Goal: Transaction & Acquisition: Purchase product/service

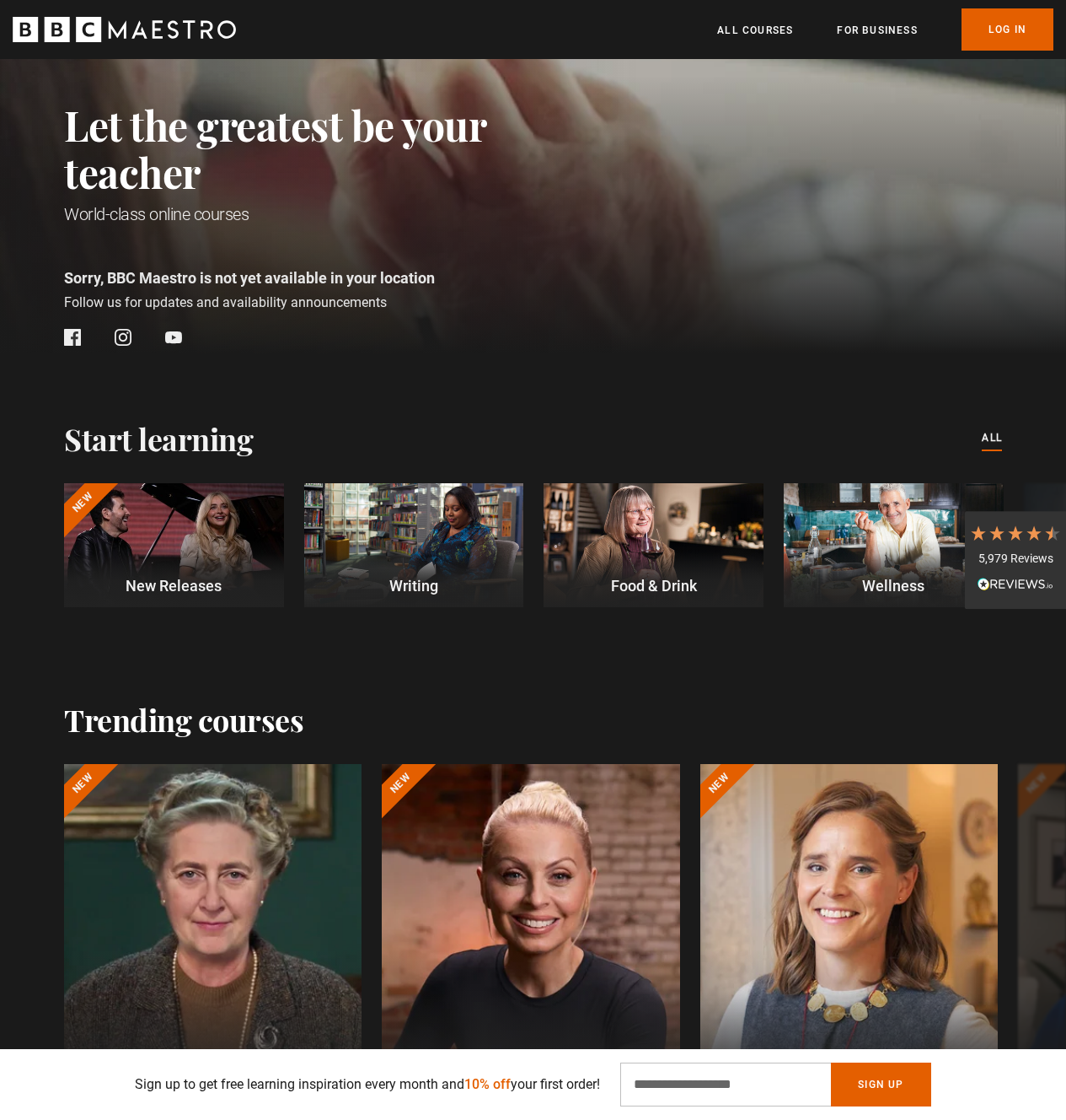
scroll to position [568, 0]
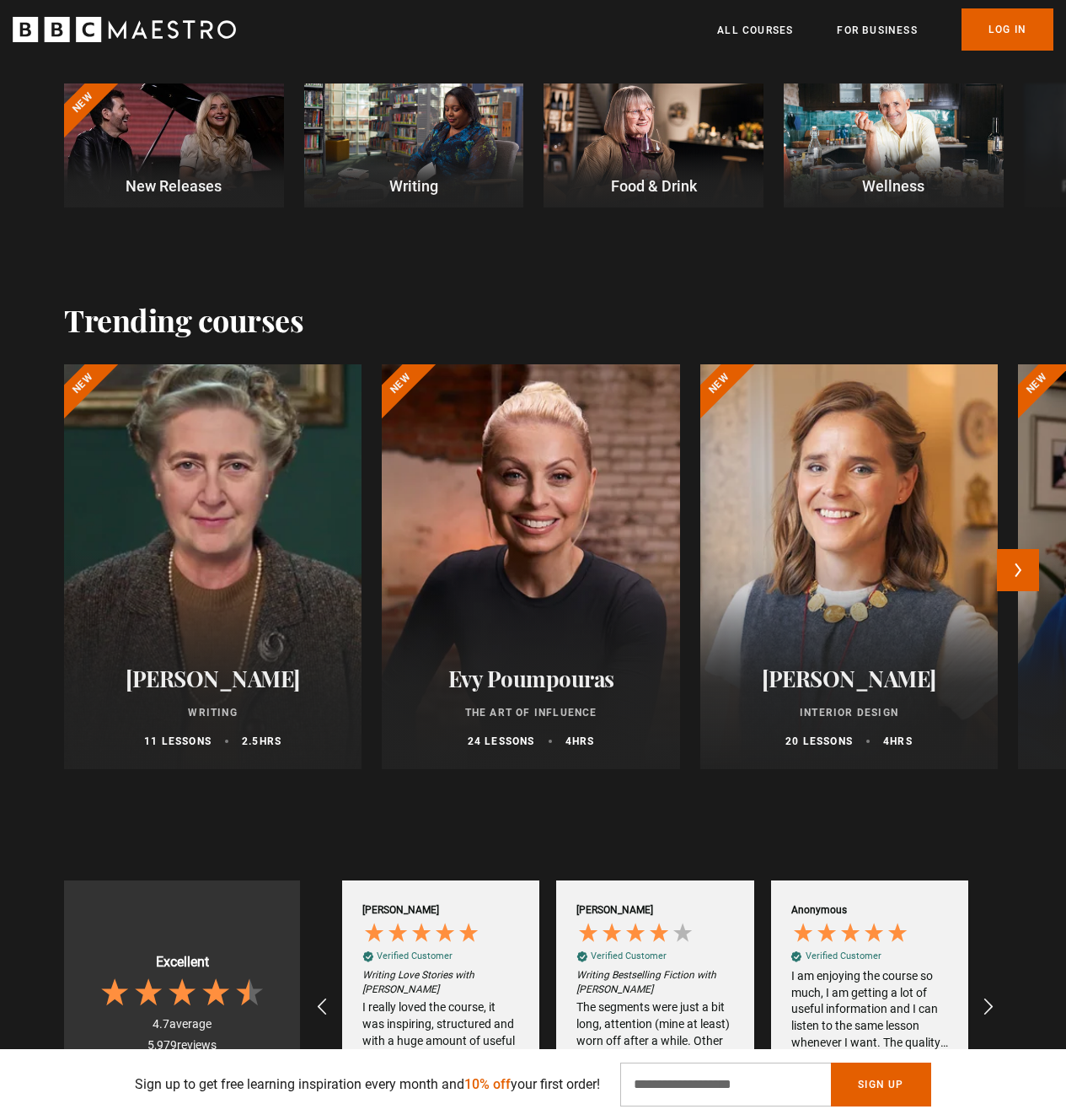
click at [218, 529] on div at bounding box center [213, 567] width 328 height 446
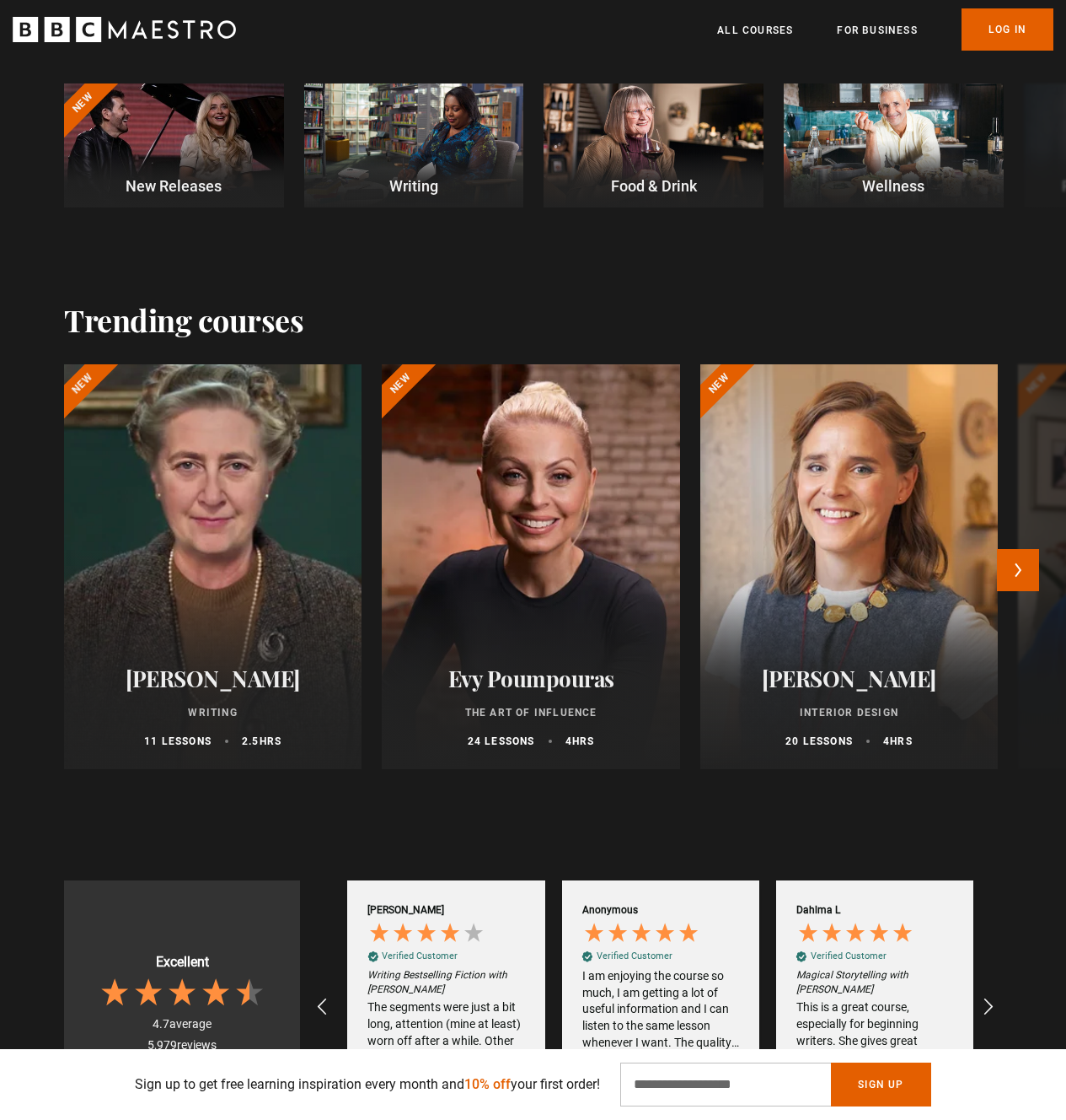
scroll to position [0, 214]
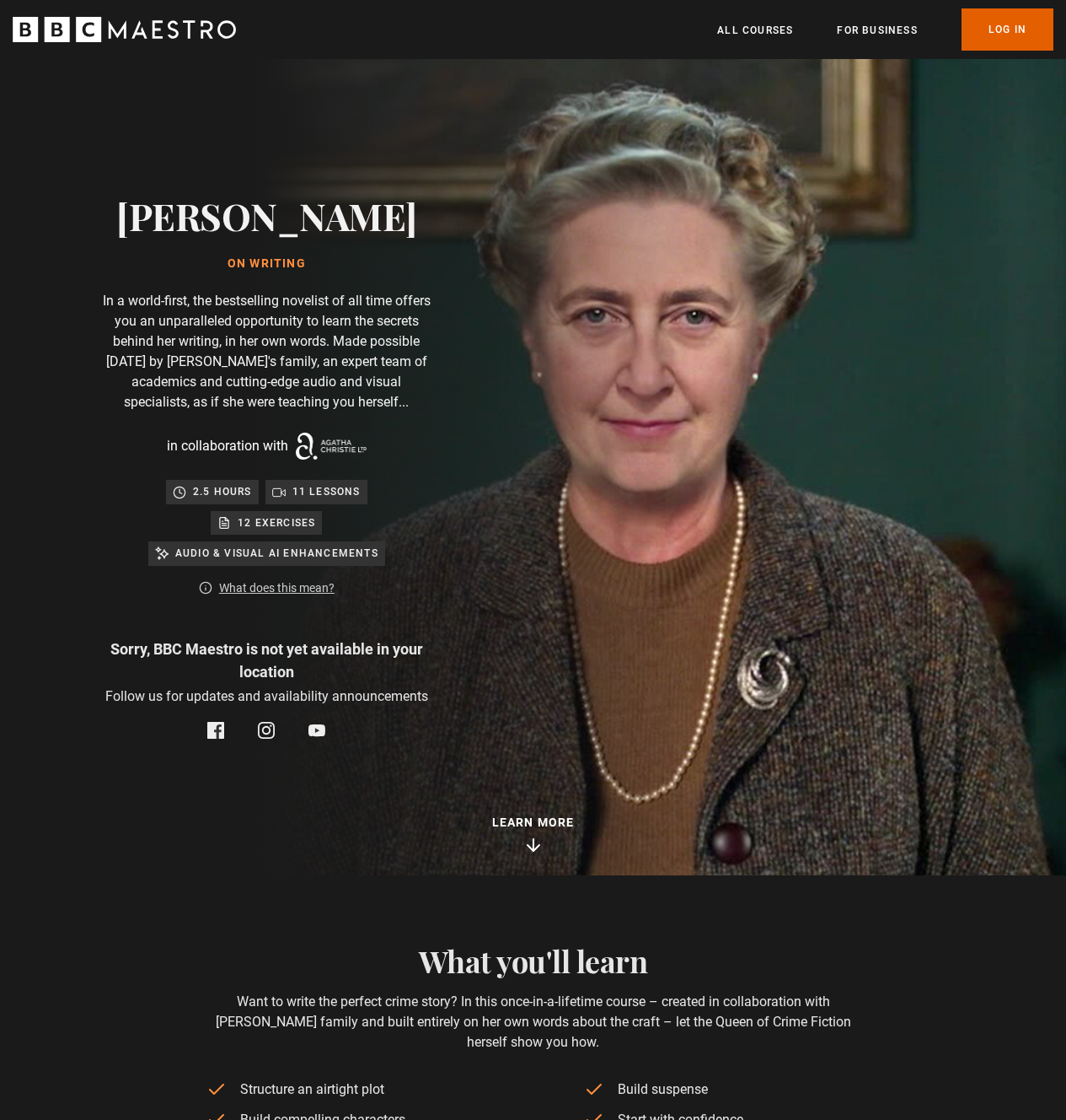
scroll to position [0, 429]
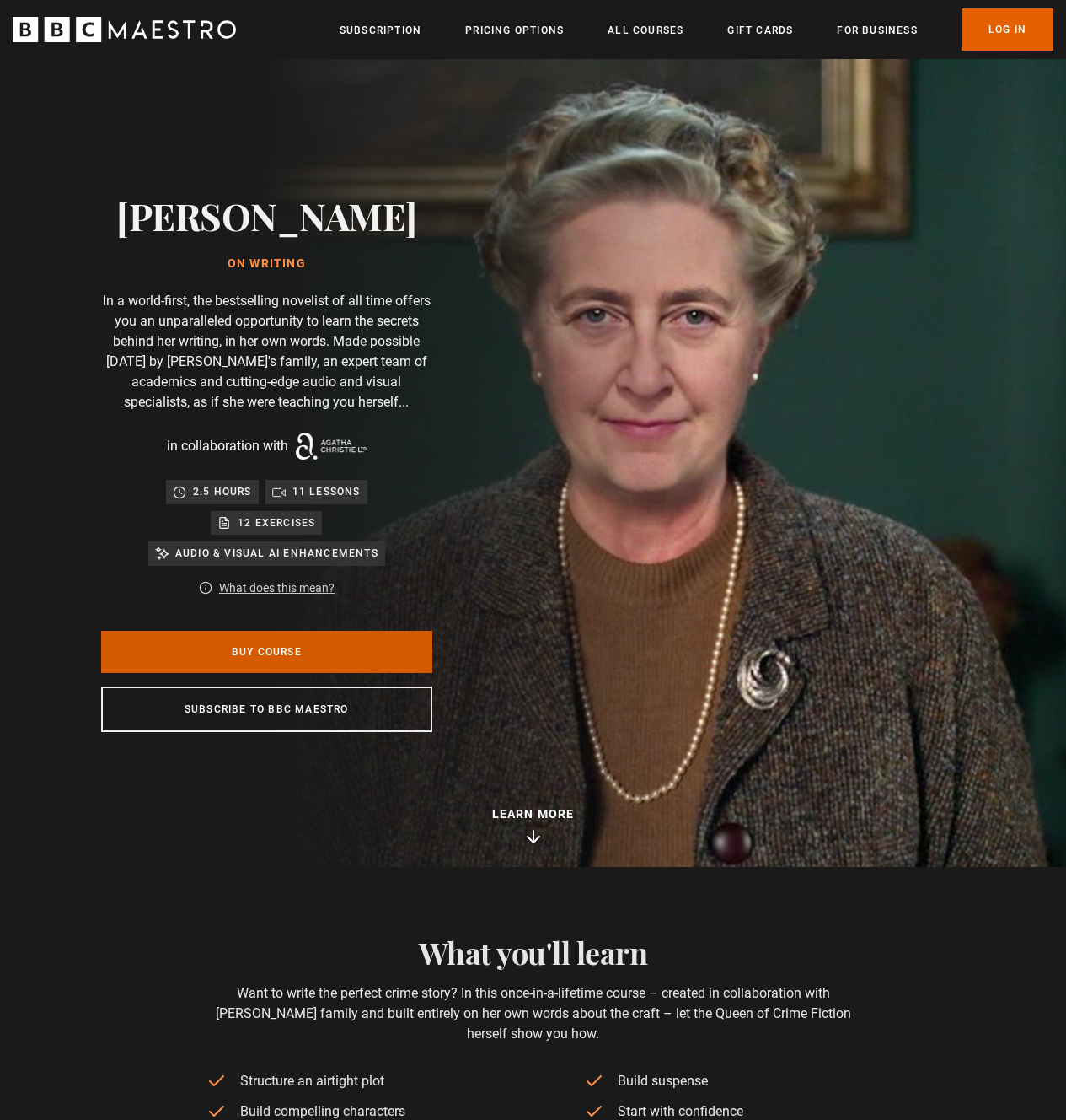
click at [252, 646] on link "Buy Course" at bounding box center [266, 652] width 331 height 42
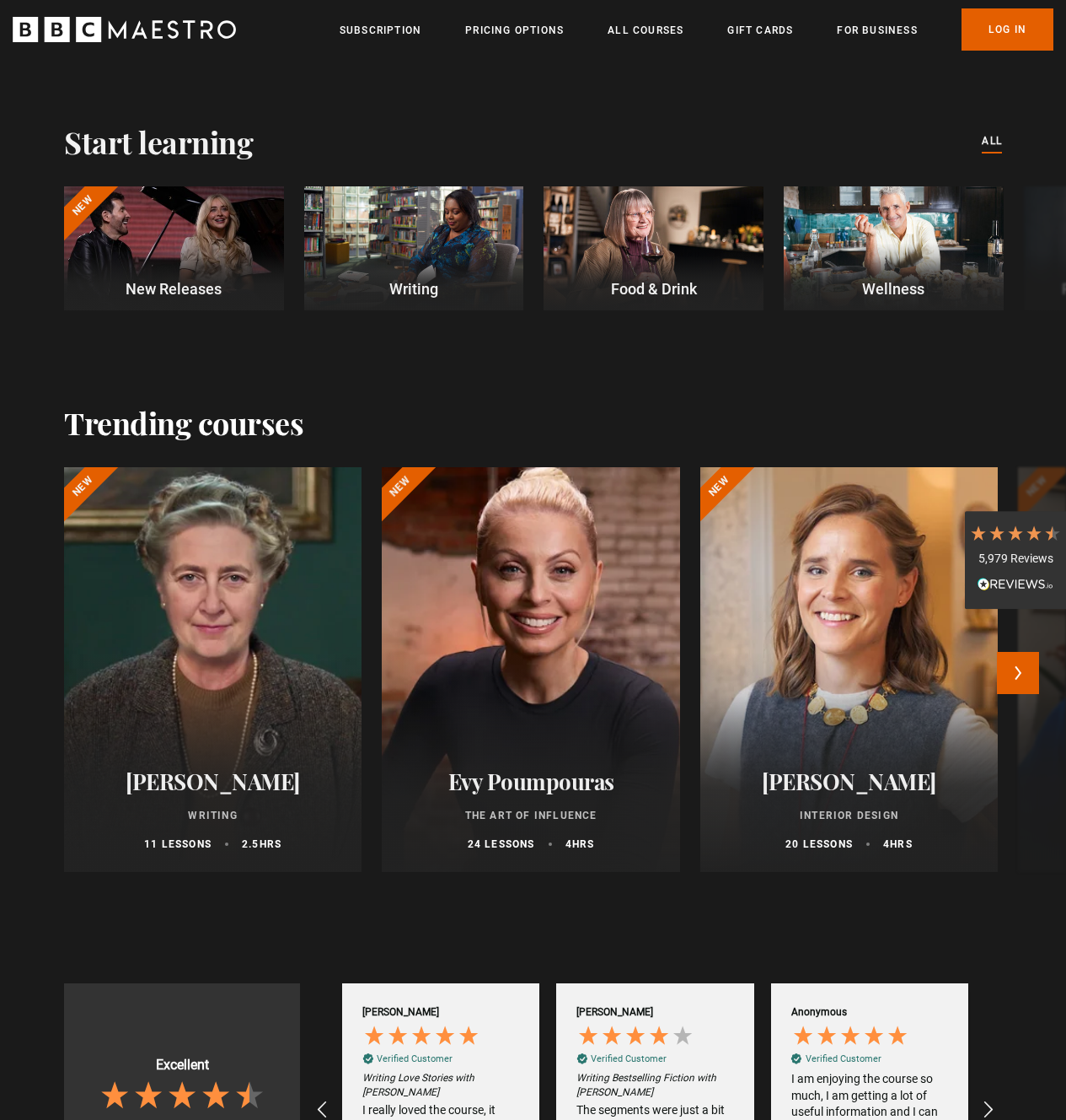
scroll to position [579, 0]
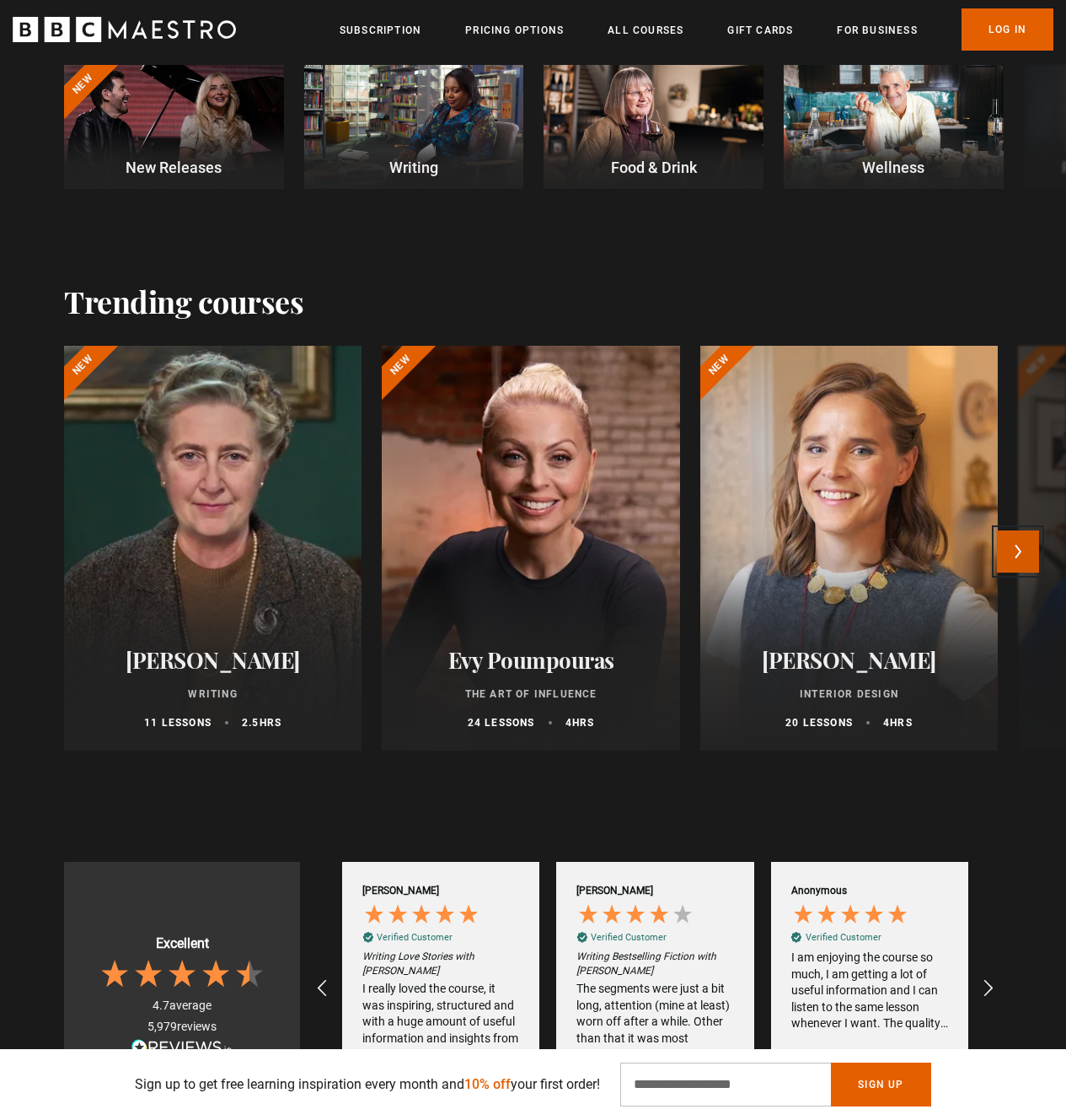
click at [1031, 547] on button "Next" at bounding box center [1018, 551] width 42 height 42
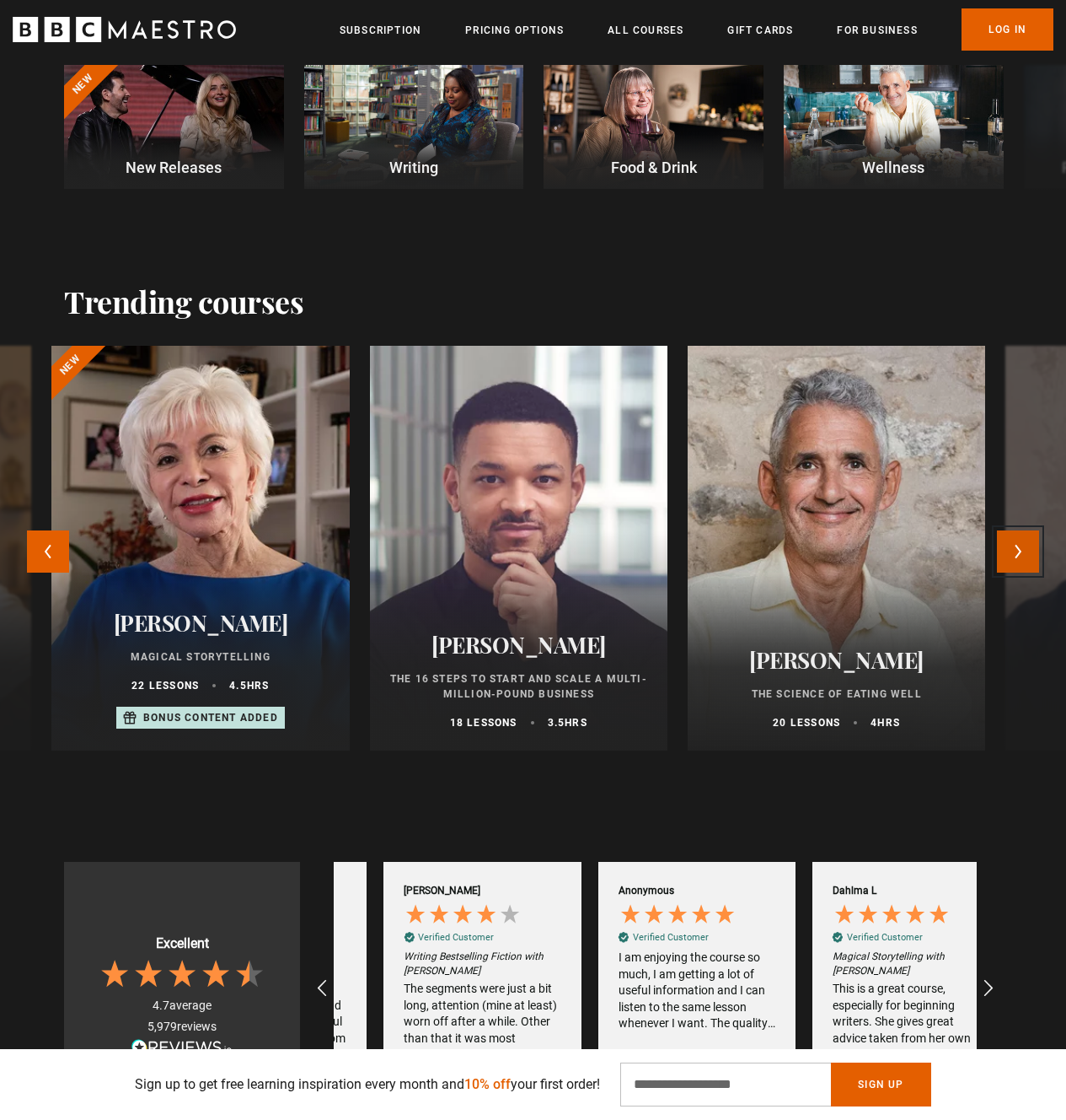
scroll to position [0, 214]
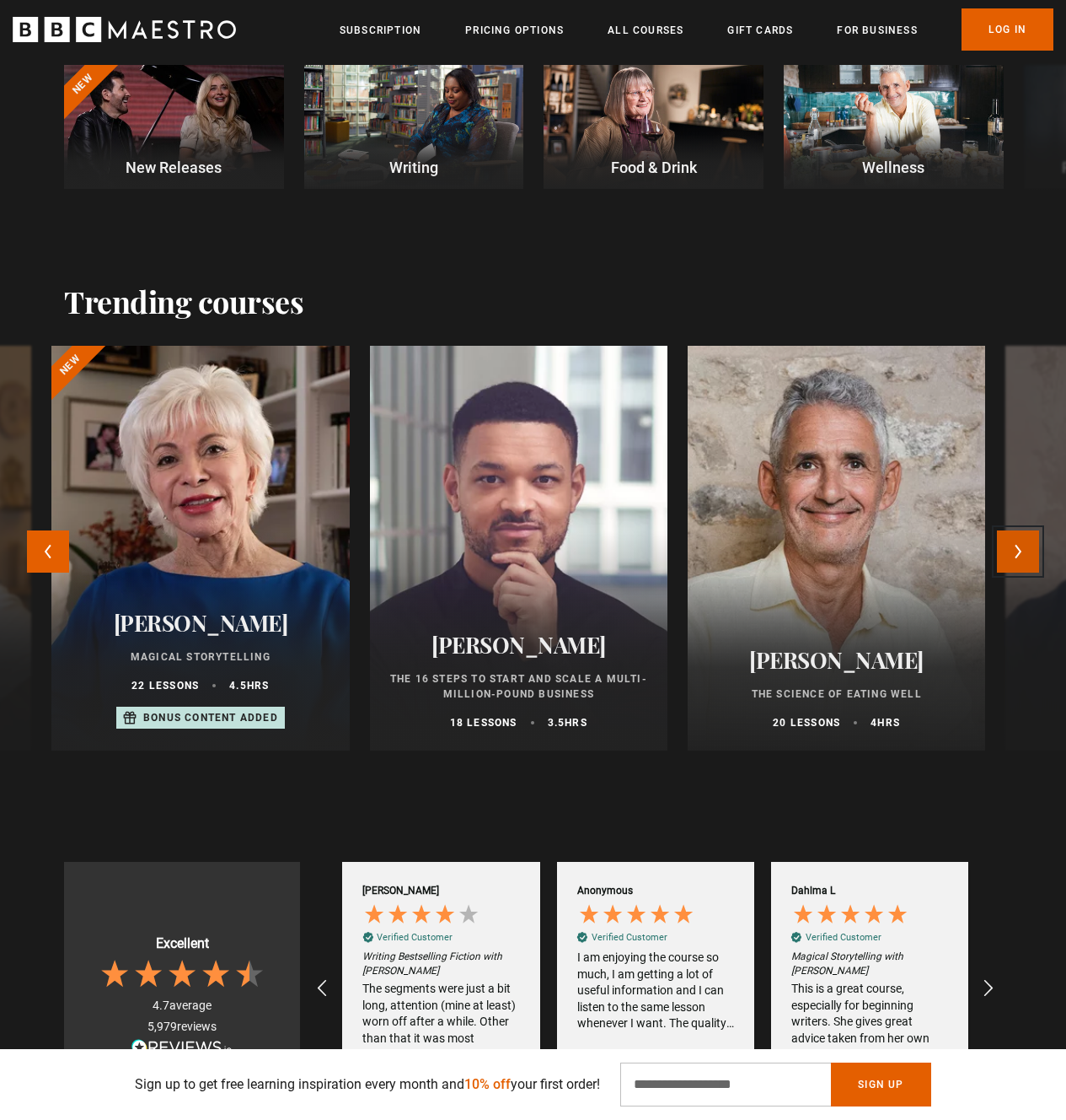
click at [1024, 546] on button "Next" at bounding box center [1018, 551] width 42 height 42
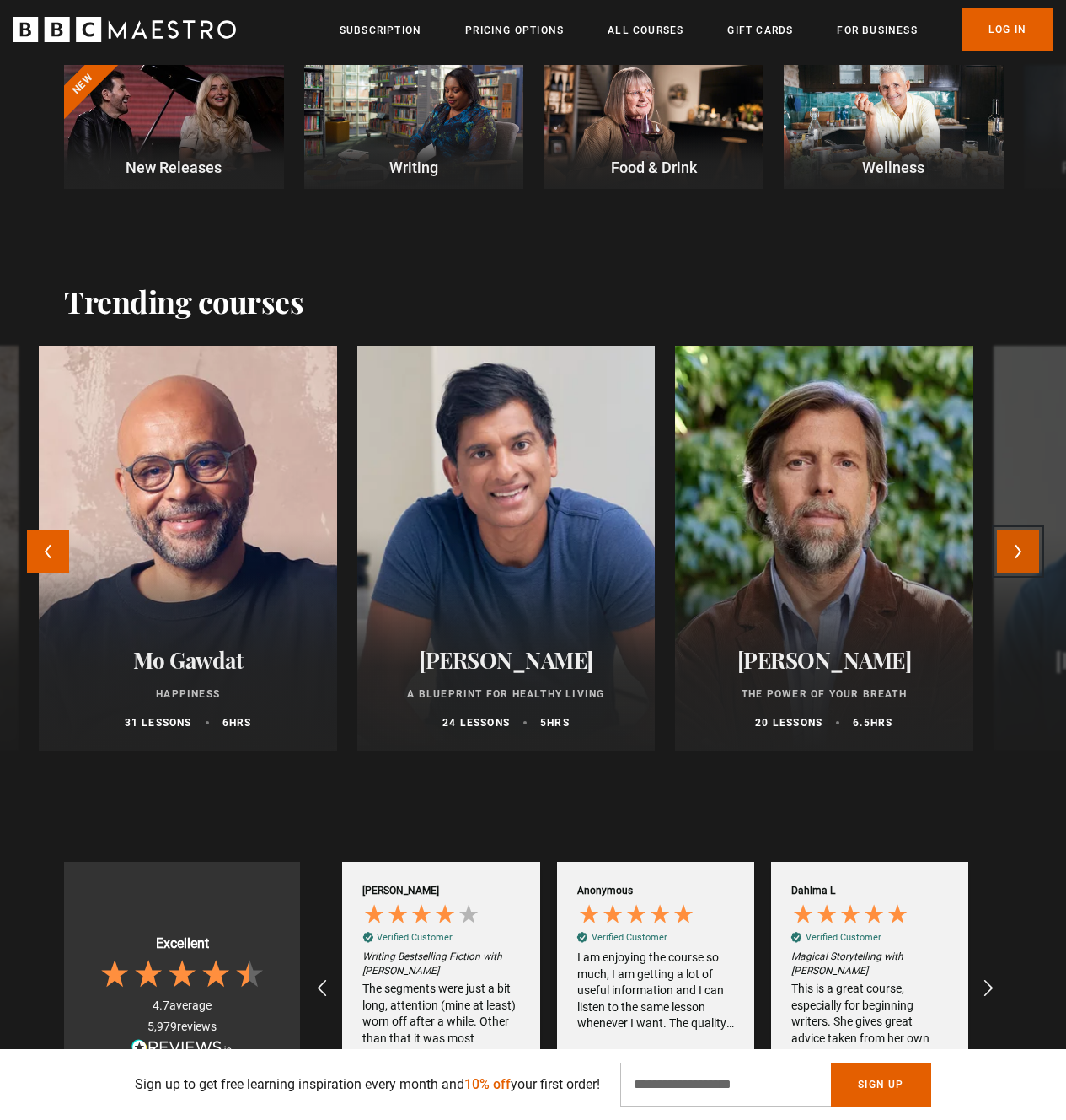
click at [1020, 543] on button "Next" at bounding box center [1018, 551] width 42 height 42
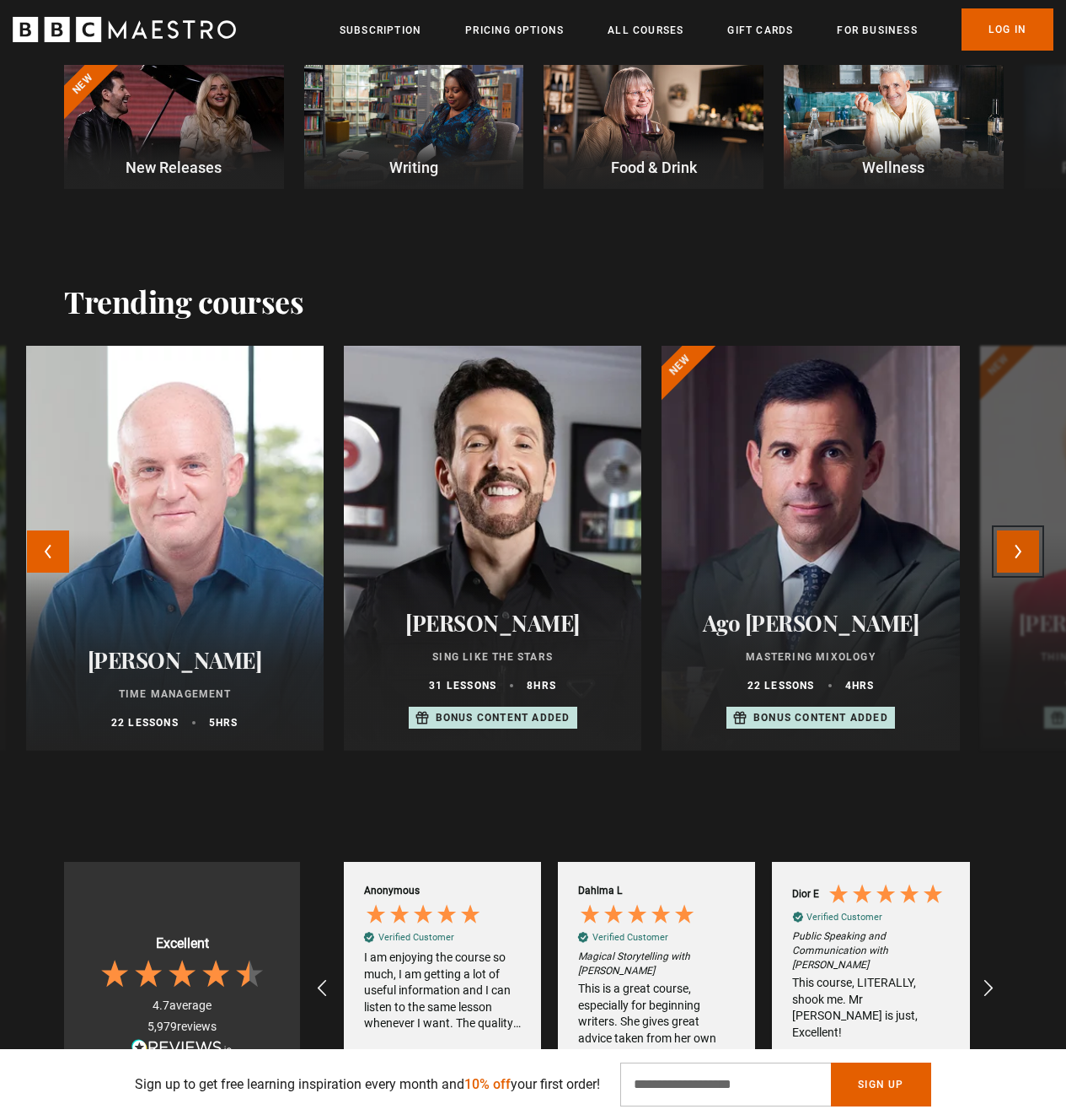
scroll to position [0, 429]
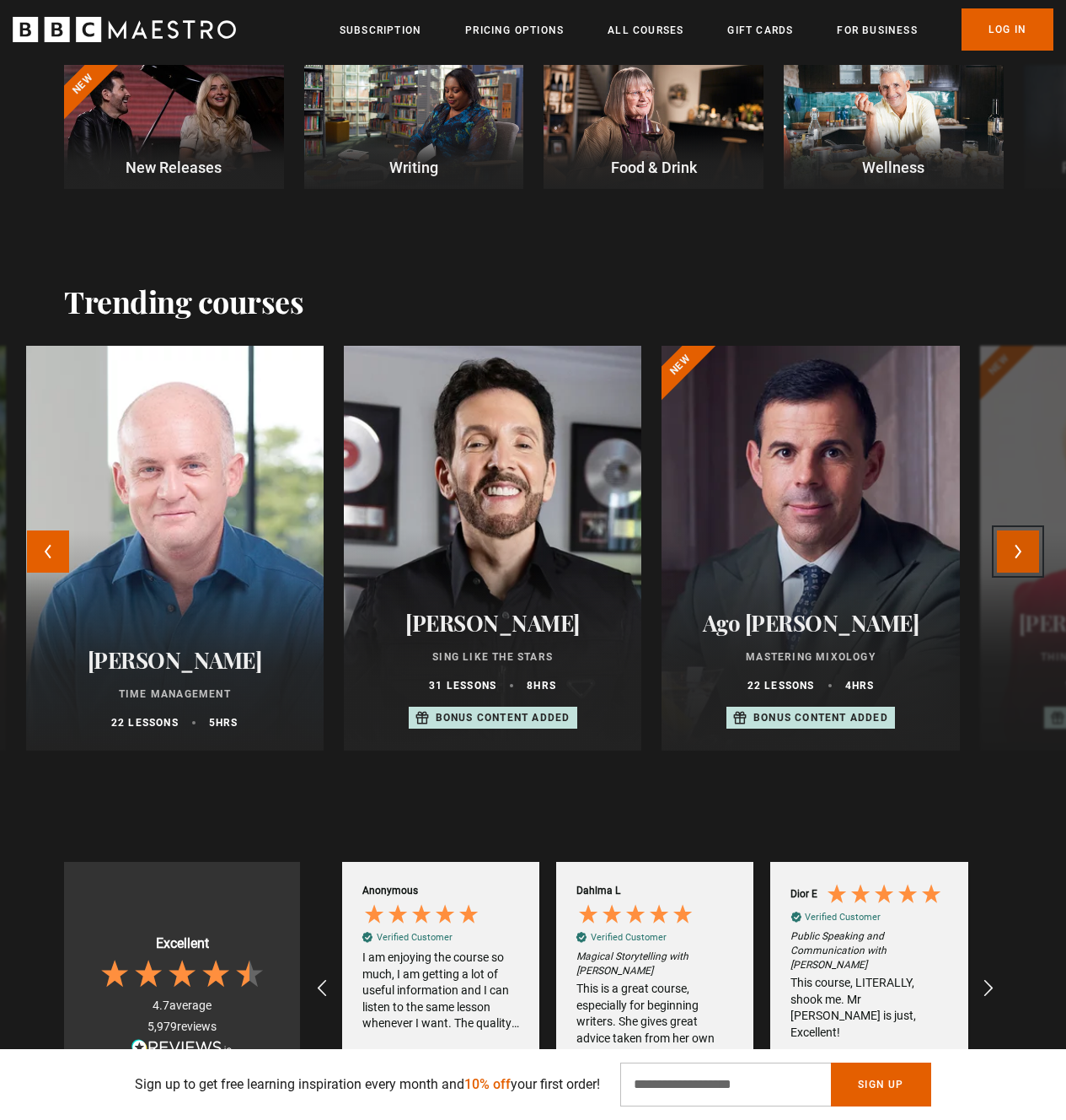
click at [1025, 553] on button "Next" at bounding box center [1018, 551] width 42 height 42
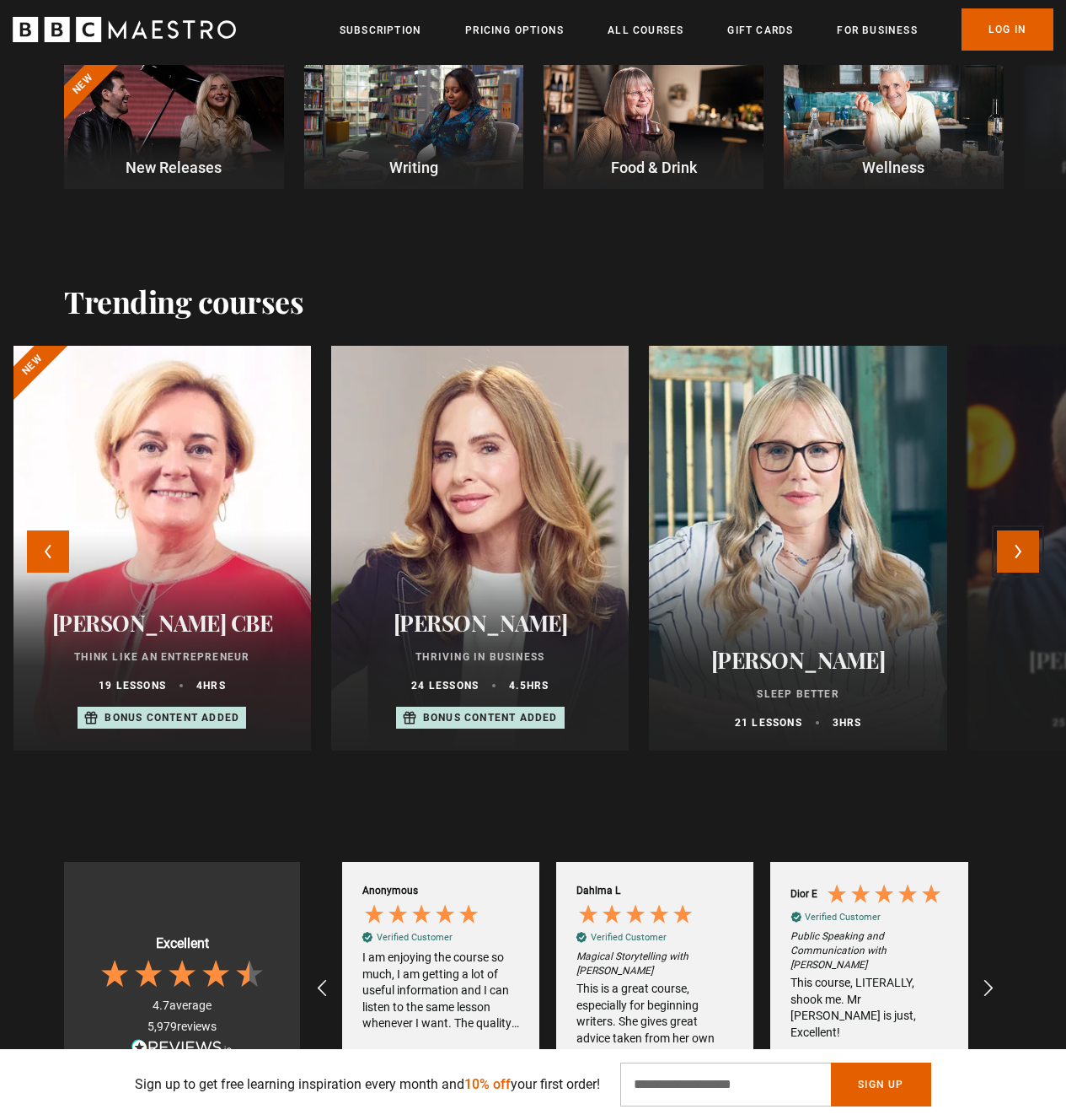
click at [1026, 562] on button "Next" at bounding box center [1018, 551] width 42 height 42
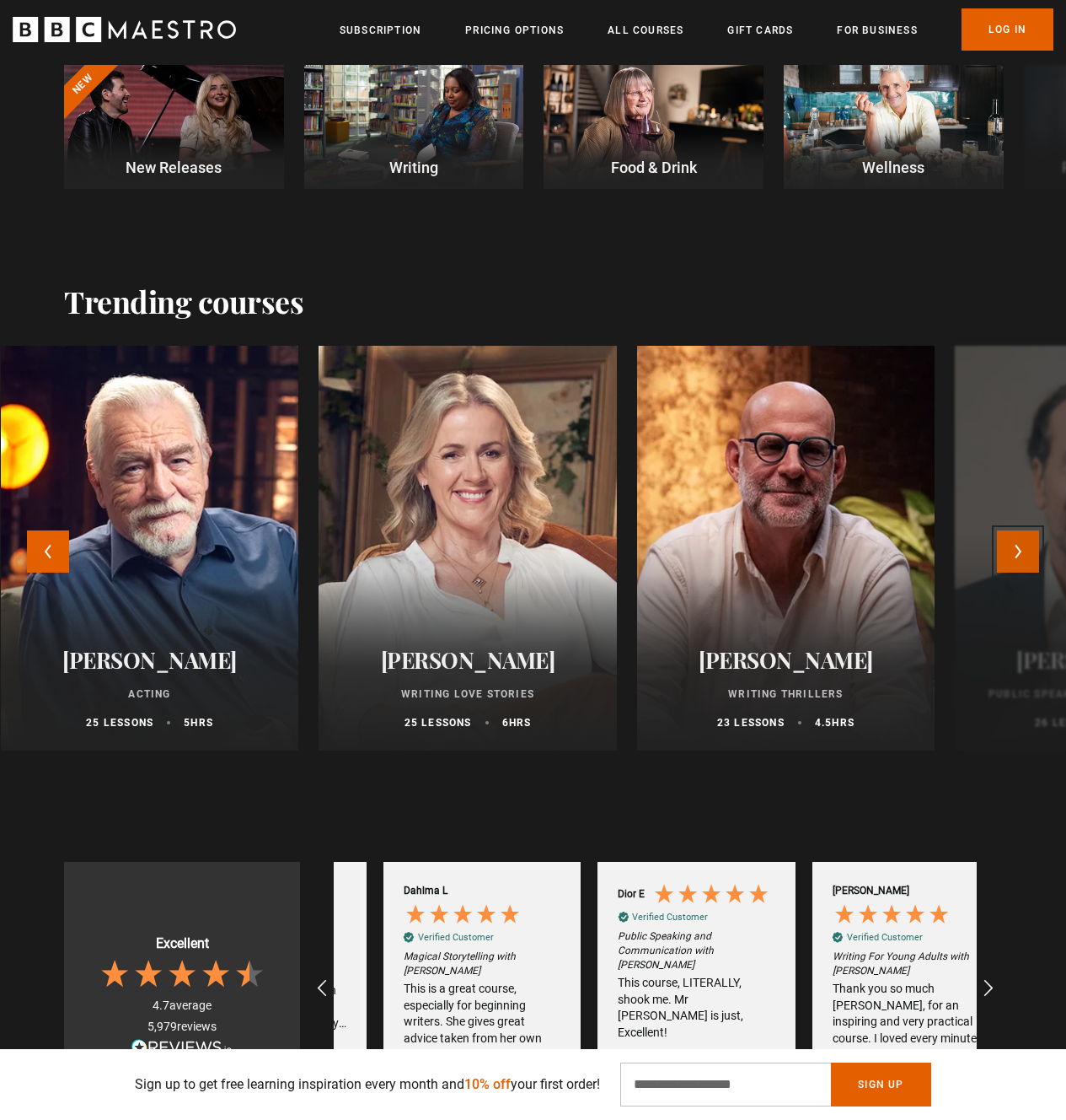
scroll to position [0, 643]
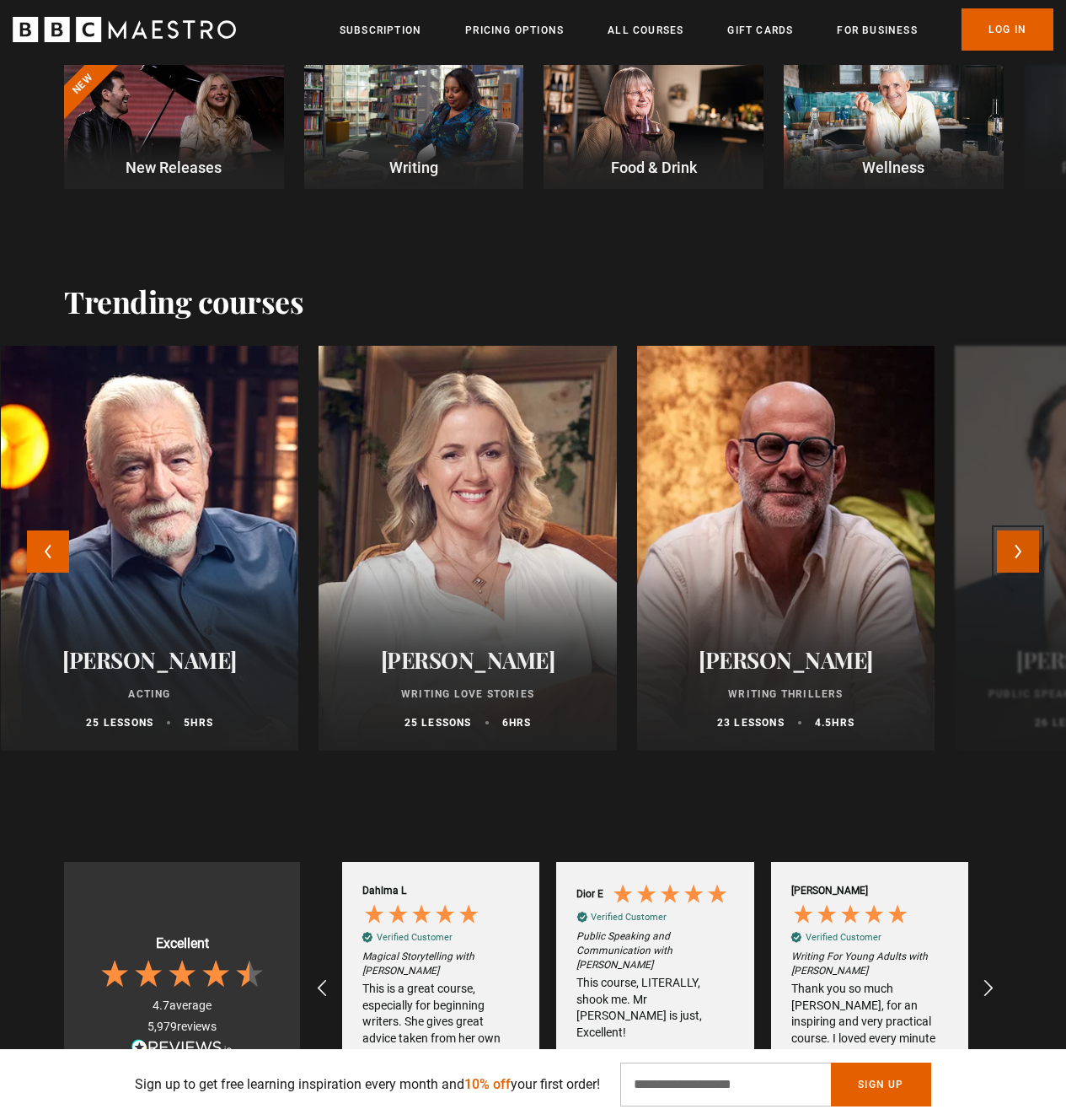
click at [1024, 558] on button "Next" at bounding box center [1018, 551] width 42 height 42
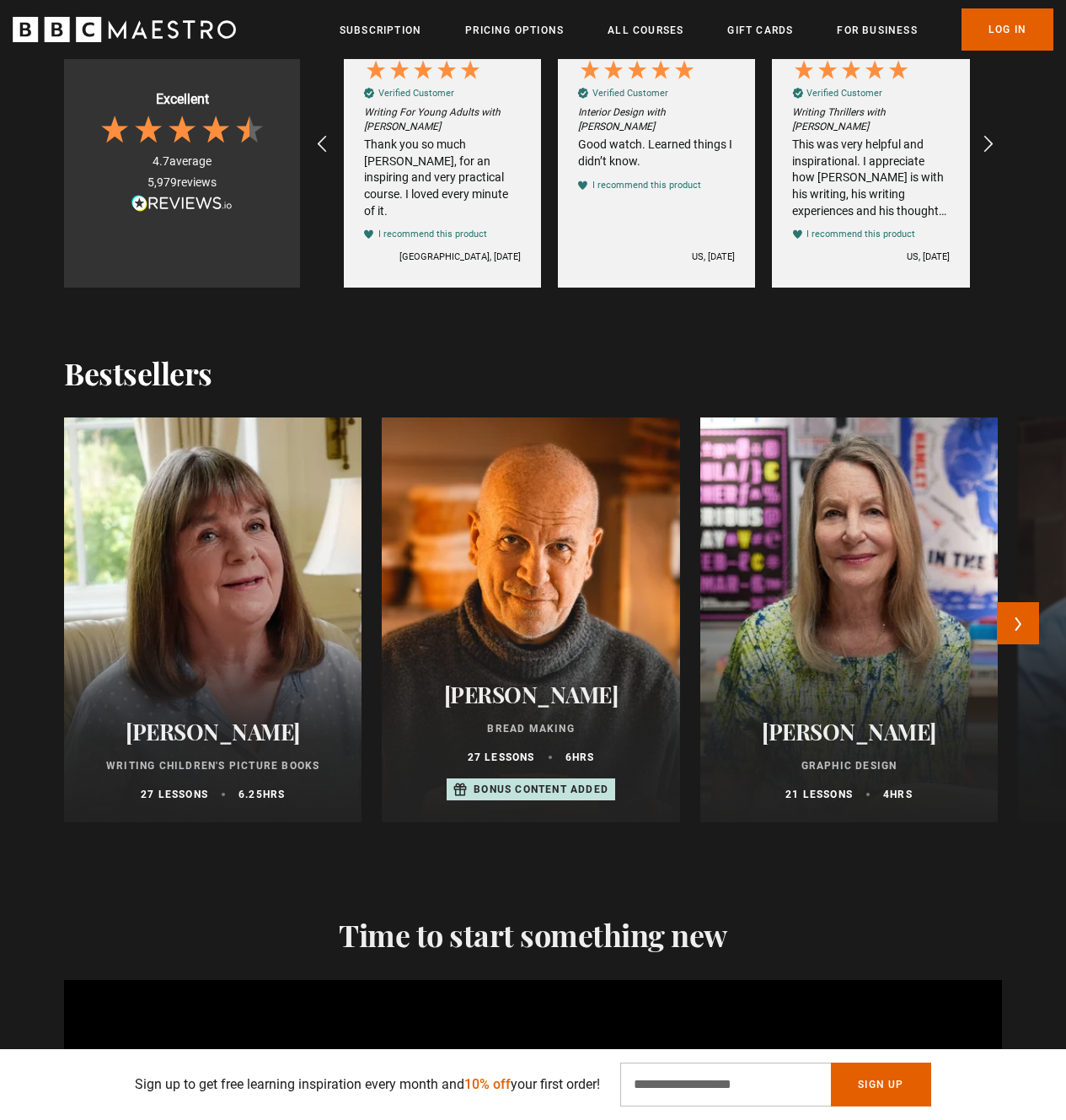
scroll to position [0, 1072]
